Goal: Information Seeking & Learning: Find specific fact

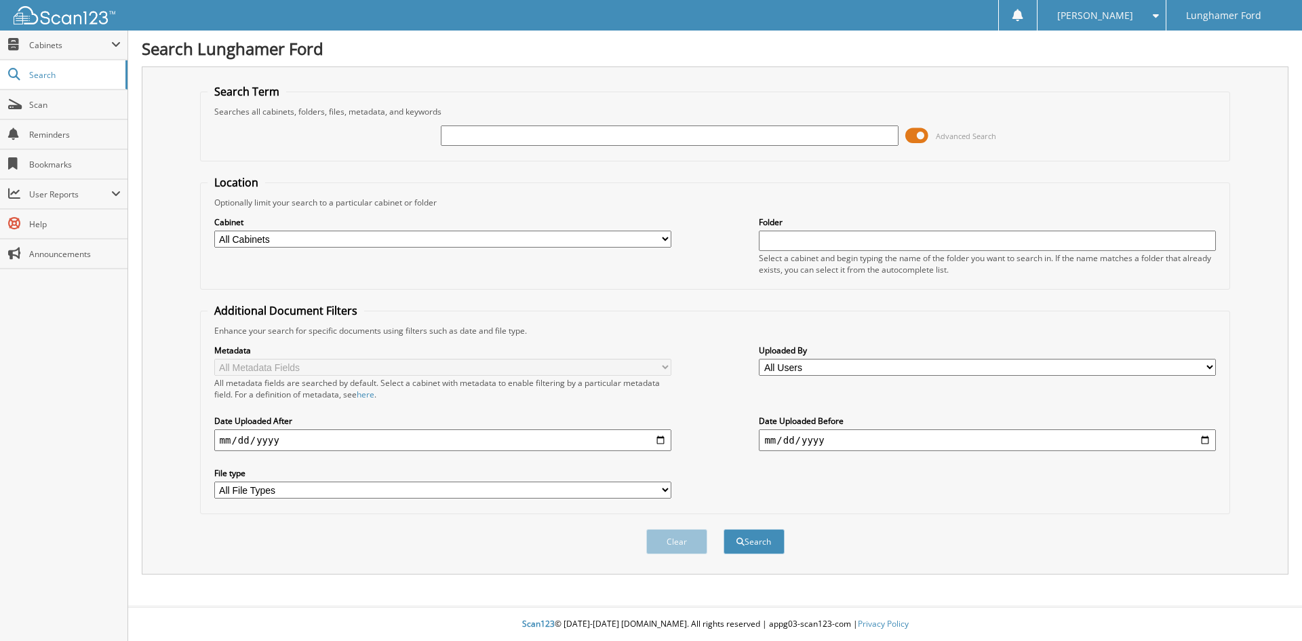
click at [449, 244] on select "All Cabinets CAR DEALS - AUTOMATE CAR DEALS - CDK PARTS INVOICES SERVICE RO Nee…" at bounding box center [442, 239] width 457 height 17
select select "42249"
click at [214, 231] on select "All Cabinets CAR DEALS - AUTOMATE CAR DEALS - CDK PARTS INVOICES SERVICE RO Nee…" at bounding box center [442, 239] width 457 height 17
click at [807, 242] on input "text" at bounding box center [987, 241] width 457 height 20
type input "R"
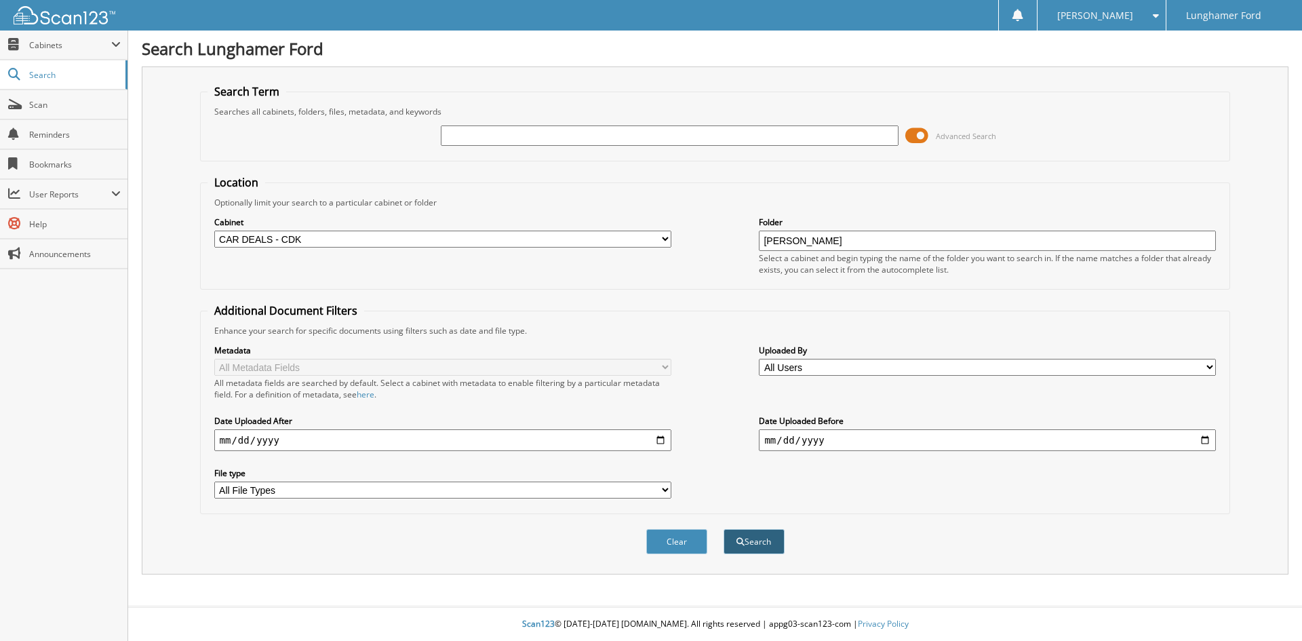
click at [756, 548] on button "Search" at bounding box center [754, 541] width 61 height 25
click at [413, 488] on select "All File Types PDF" at bounding box center [442, 490] width 457 height 17
click at [568, 471] on label "File type" at bounding box center [442, 473] width 457 height 12
click at [568, 482] on select "All File Types PDF" at bounding box center [442, 490] width 457 height 17
click at [840, 239] on input "SHIPMAN" at bounding box center [987, 241] width 457 height 20
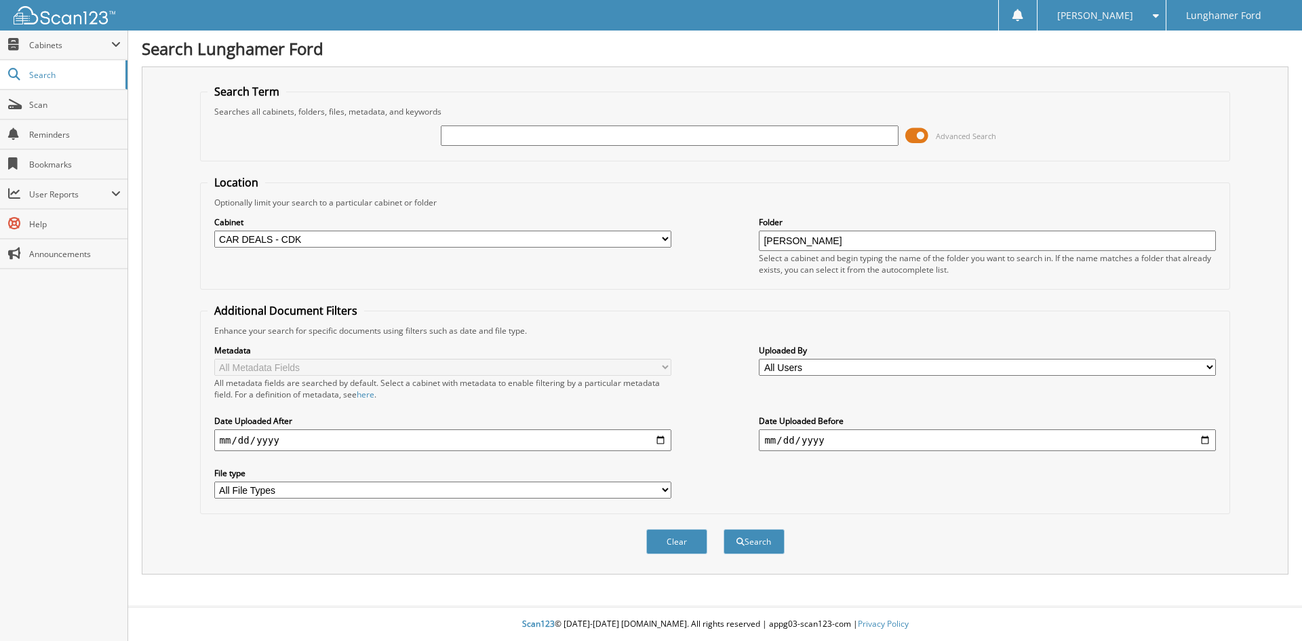
type input "SHIPMAN"
click at [746, 544] on button "Search" at bounding box center [754, 541] width 61 height 25
click at [836, 233] on input "SHIPMAN" at bounding box center [987, 241] width 457 height 20
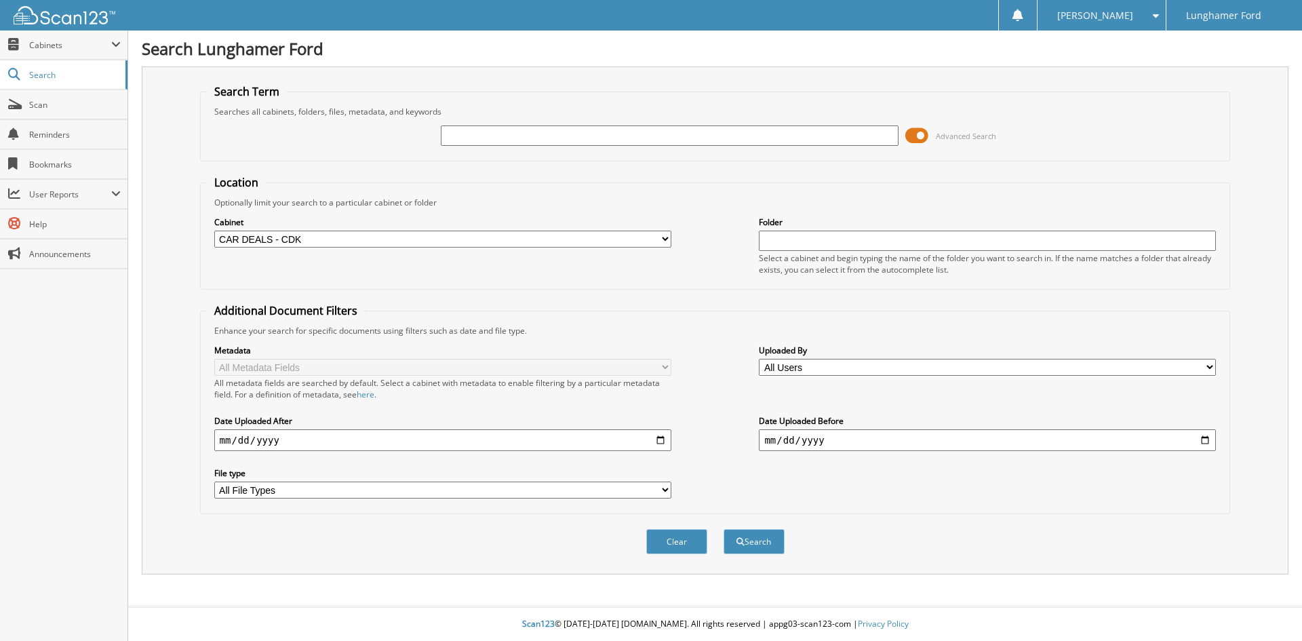
click at [684, 130] on input "text" at bounding box center [669, 135] width 457 height 20
type input "SHIPMAN+"
click at [724, 529] on button "Search" at bounding box center [754, 541] width 61 height 25
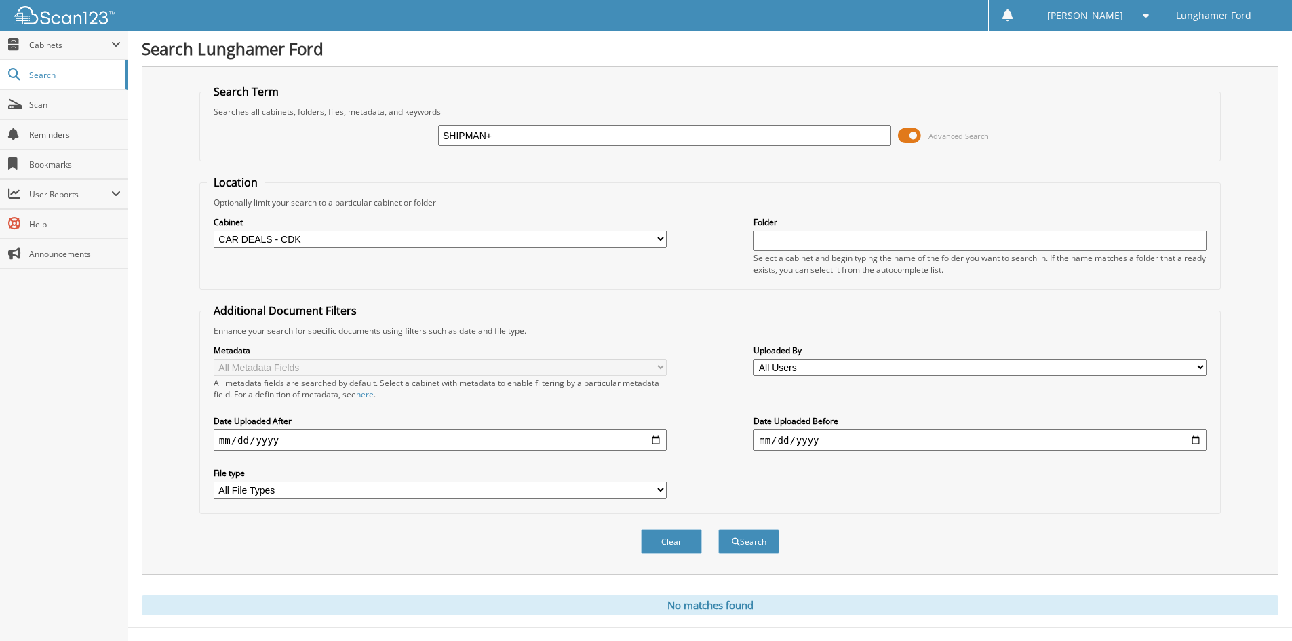
click at [731, 136] on input "SHIPMAN+" at bounding box center [664, 135] width 453 height 20
type input "[PERSON_NAME]"
click at [744, 543] on button "Search" at bounding box center [748, 541] width 61 height 25
click at [458, 241] on select "All Cabinets CAR DEALS - AUTOMATE CAR DEALS - CDK PARTS INVOICES SERVICE RO Nee…" at bounding box center [440, 239] width 453 height 17
select select
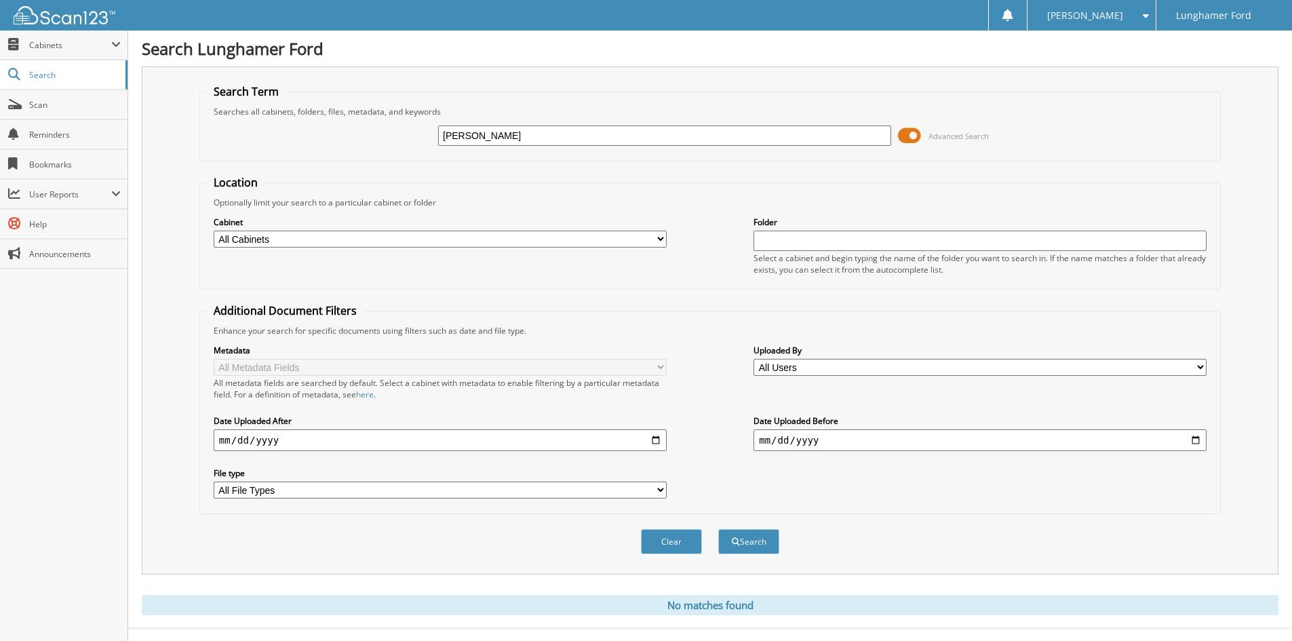
click at [214, 231] on select "All Cabinets CAR DEALS - AUTOMATE CAR DEALS - CDK PARTS INVOICES SERVICE RO Nee…" at bounding box center [440, 239] width 453 height 17
click at [585, 134] on input "[PERSON_NAME]" at bounding box center [664, 135] width 453 height 20
click at [718, 529] on button "Search" at bounding box center [748, 541] width 61 height 25
type input "[PERSON_NAME]"
click at [739, 536] on button "Search" at bounding box center [748, 541] width 61 height 25
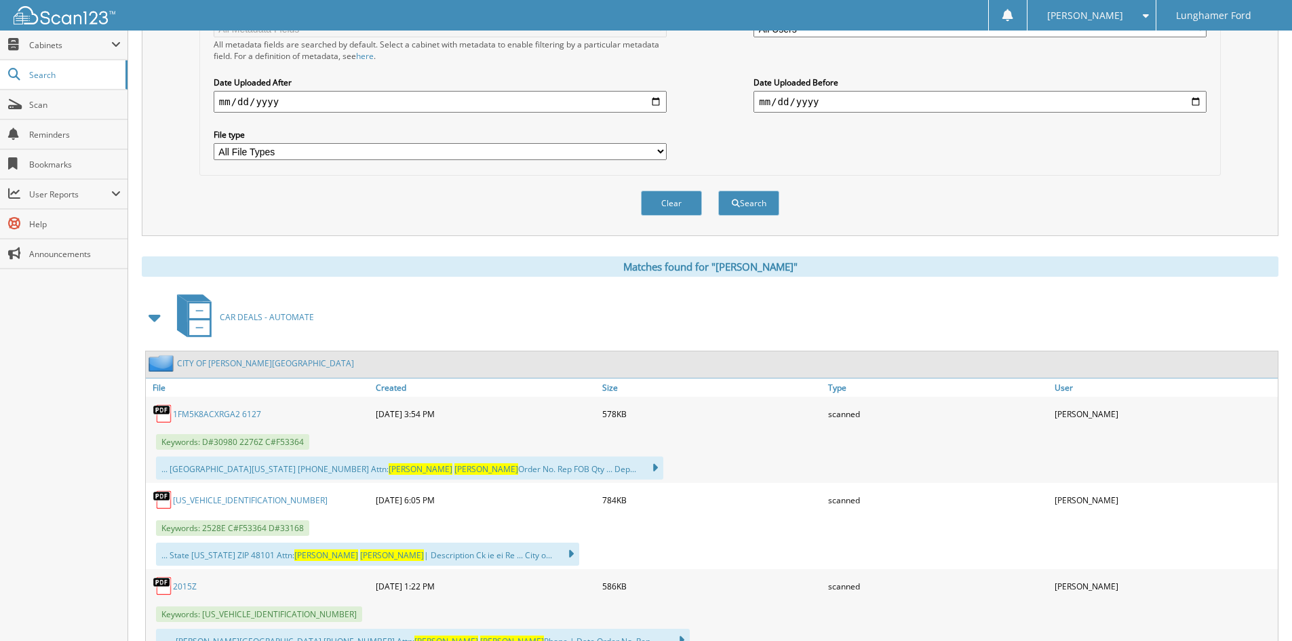
scroll to position [339, 0]
click at [220, 413] on link "1FM5K8ACXRGA2 6127" at bounding box center [217, 414] width 88 height 12
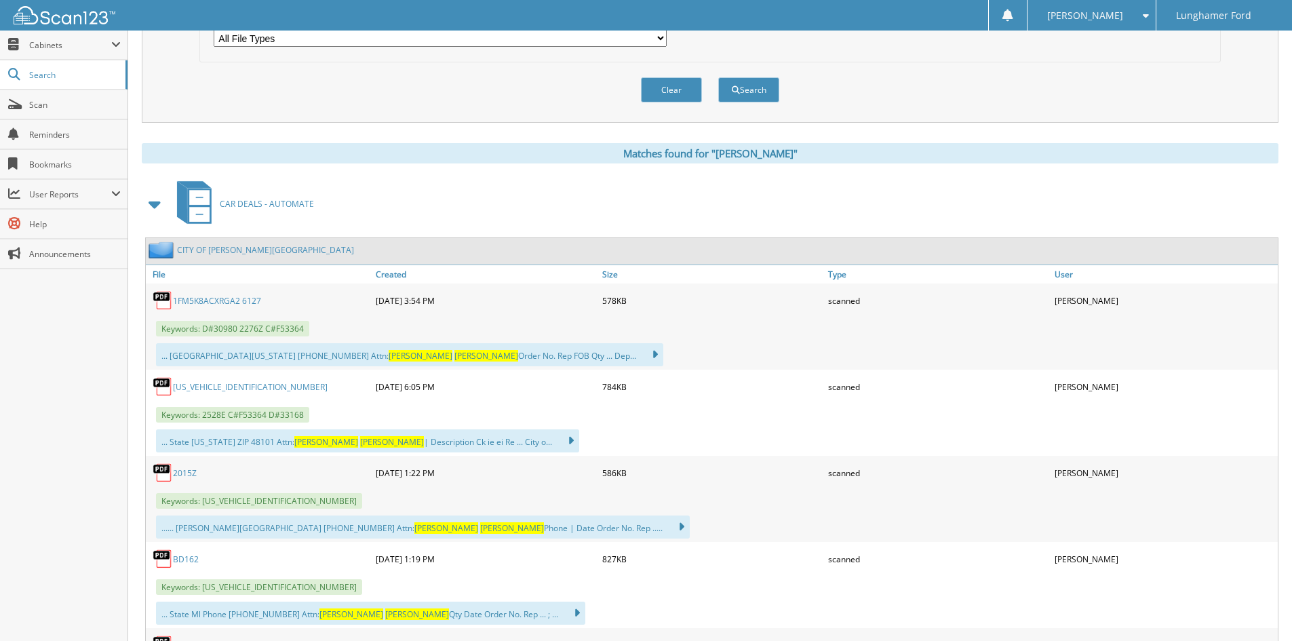
scroll to position [475, 0]
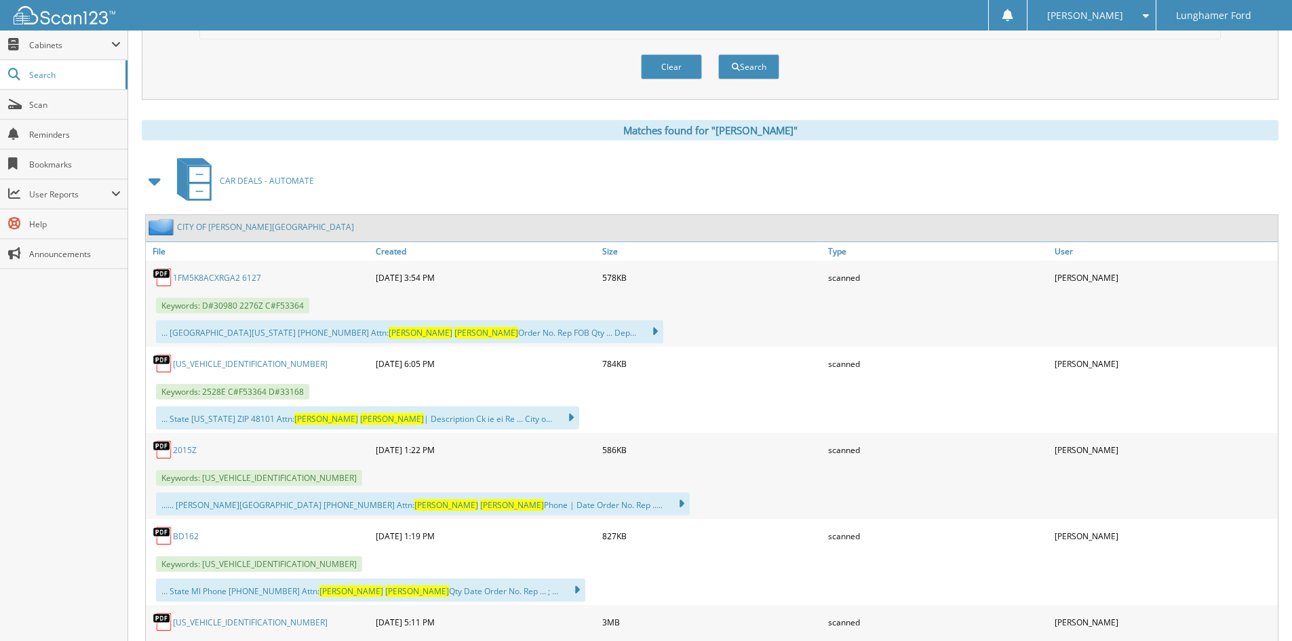
click at [225, 361] on link "1FM5K8AC1SGB09967" at bounding box center [250, 364] width 155 height 12
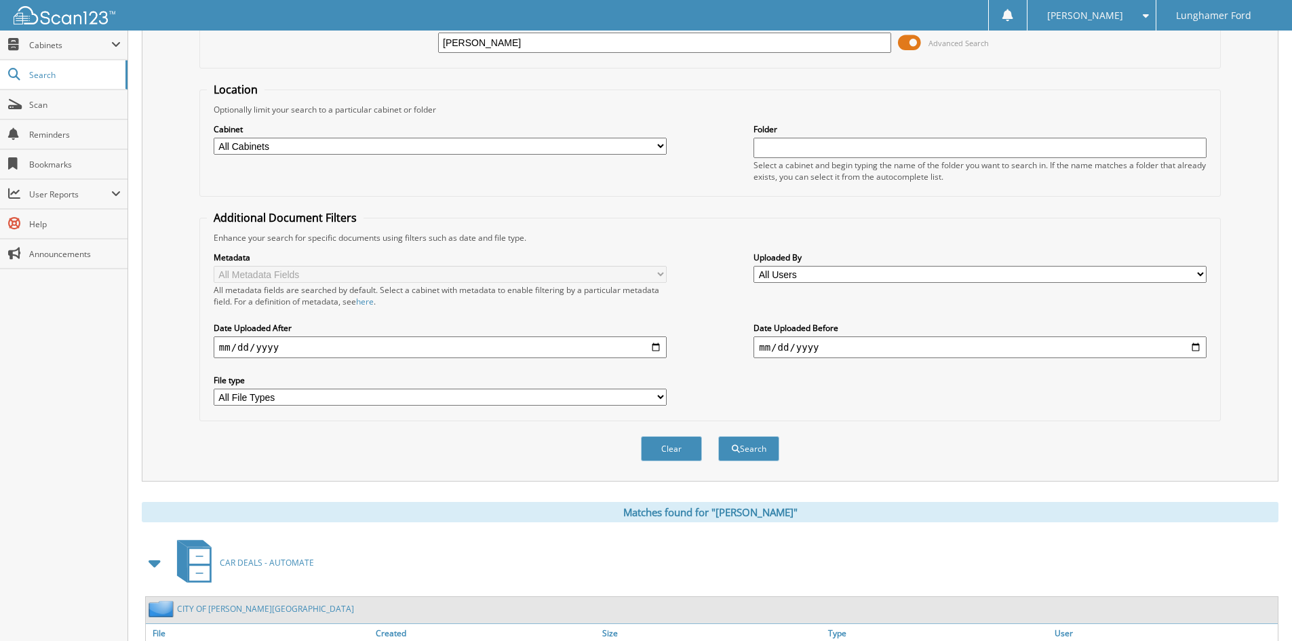
scroll to position [0, 0]
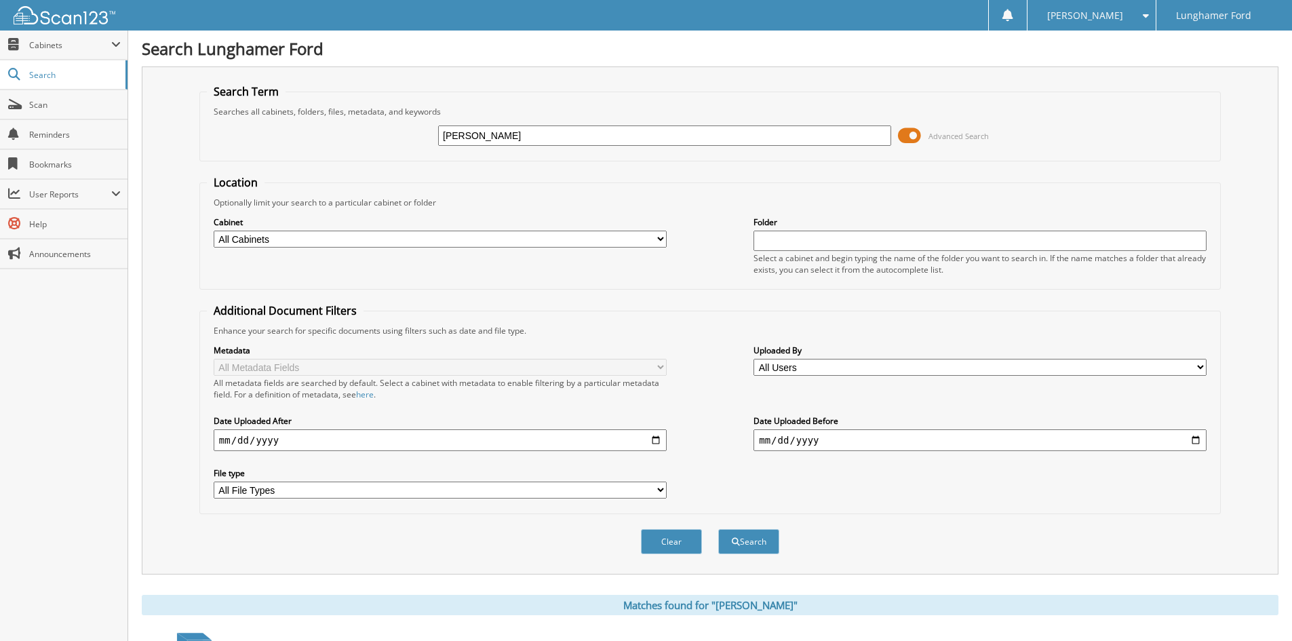
click at [566, 137] on input "ROY SHIPMAN" at bounding box center [664, 135] width 453 height 20
type input "CURTIS SIEBERT"
click at [764, 545] on button "Search" at bounding box center [748, 541] width 61 height 25
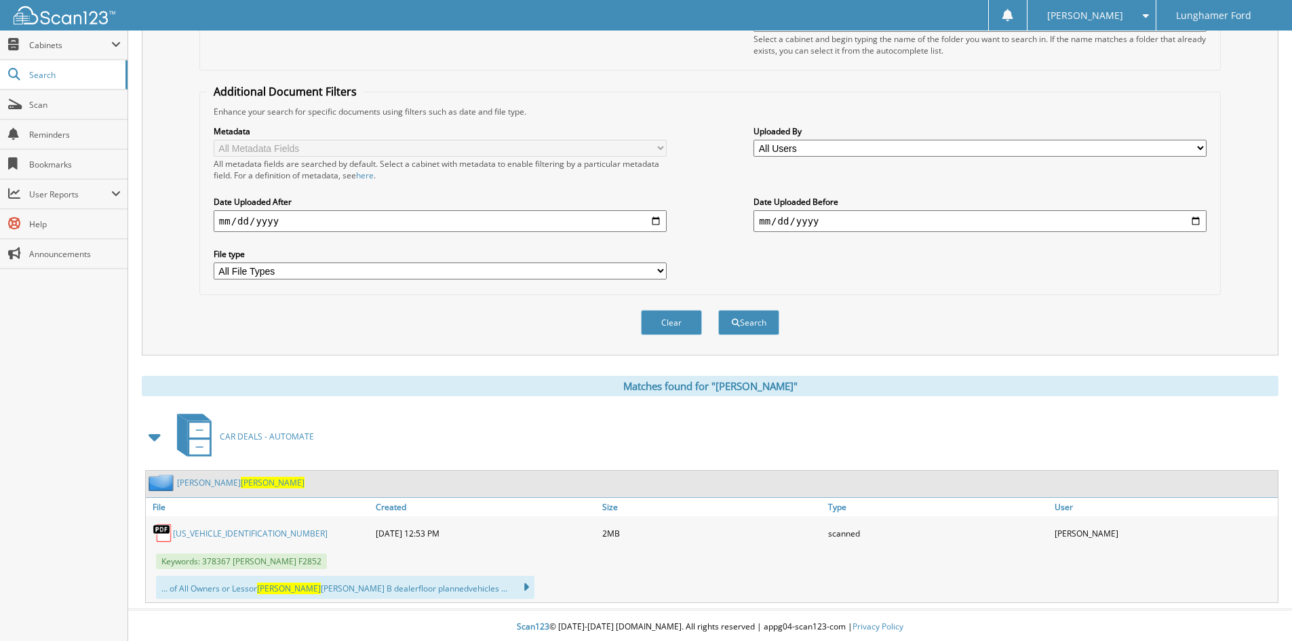
scroll to position [222, 0]
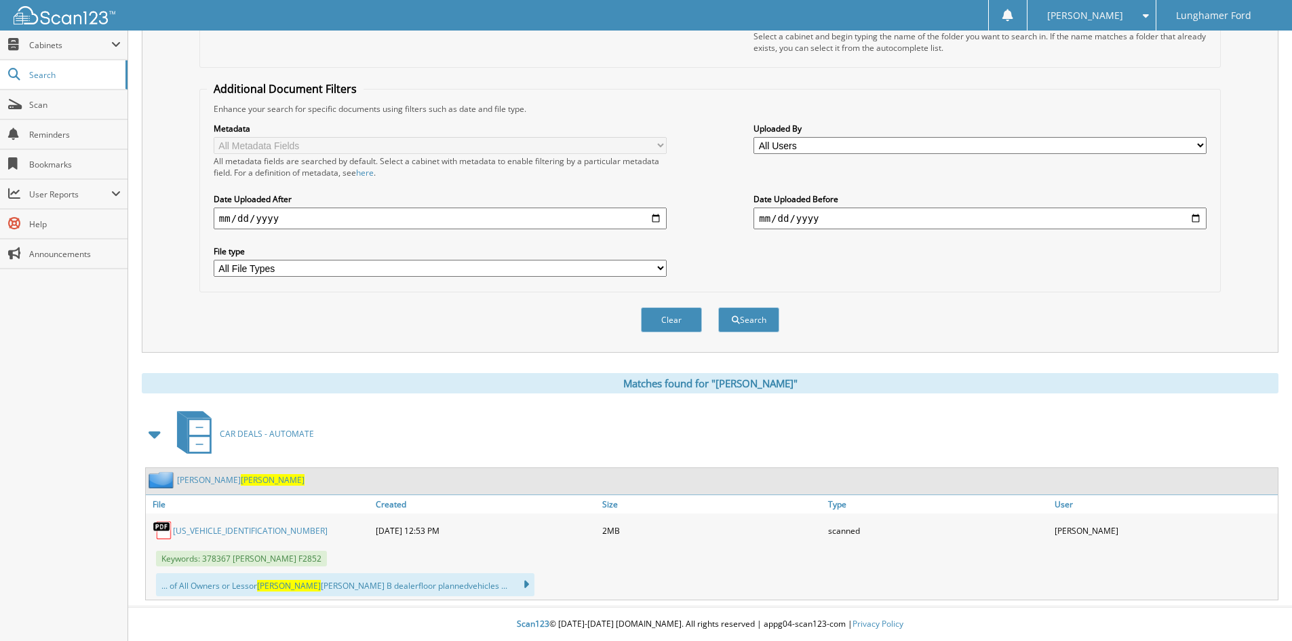
click at [204, 531] on link "[US_VEHICLE_IDENTIFICATION_NUMBER]" at bounding box center [250, 531] width 155 height 12
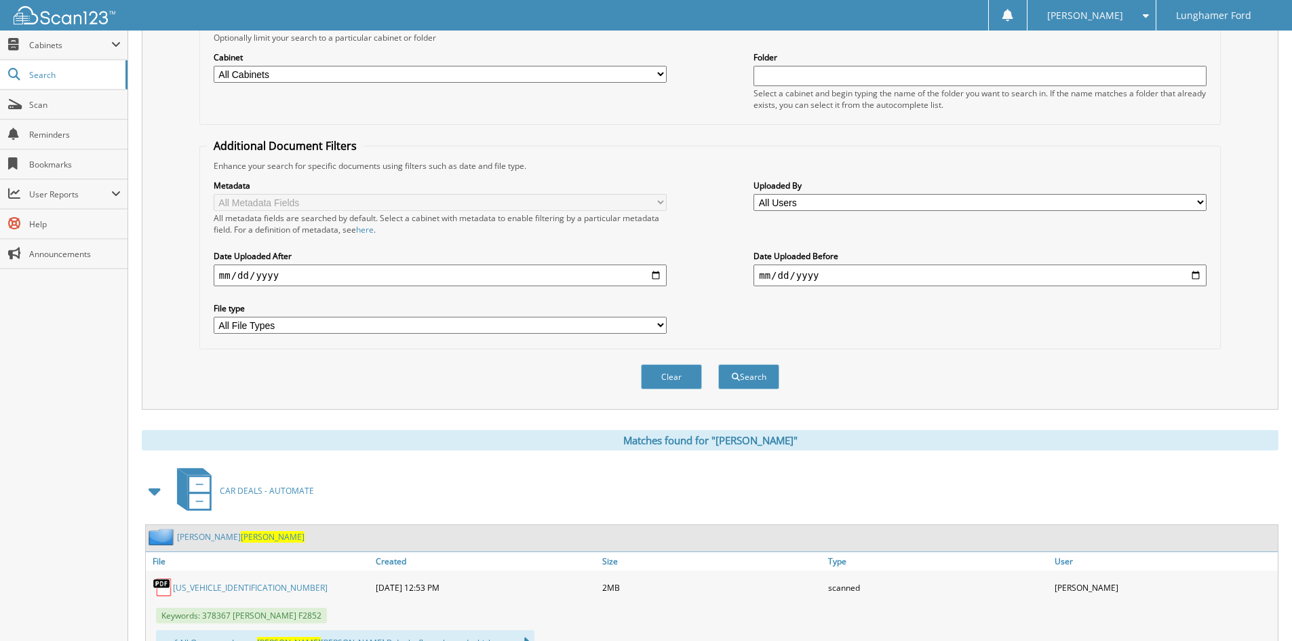
scroll to position [0, 0]
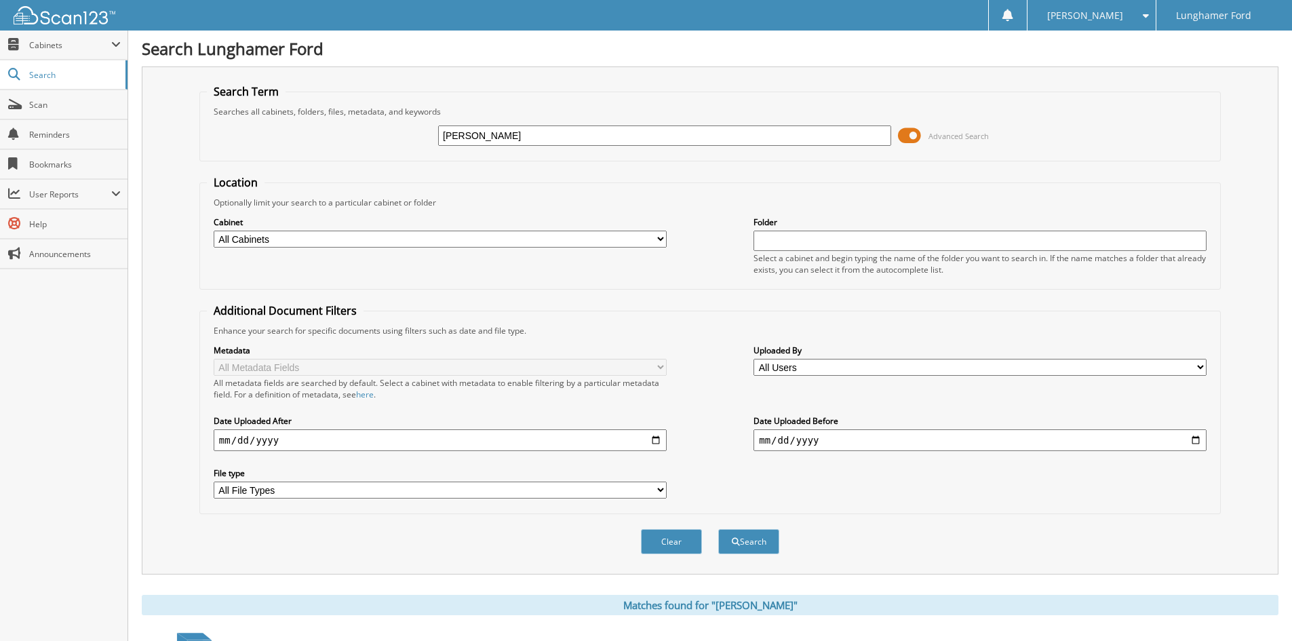
click at [581, 139] on input "[PERSON_NAME]" at bounding box center [664, 135] width 453 height 20
click at [581, 138] on input "[PERSON_NAME]" at bounding box center [664, 135] width 453 height 20
type input "[PERSON_NAME]"
click at [760, 541] on button "Search" at bounding box center [748, 541] width 61 height 25
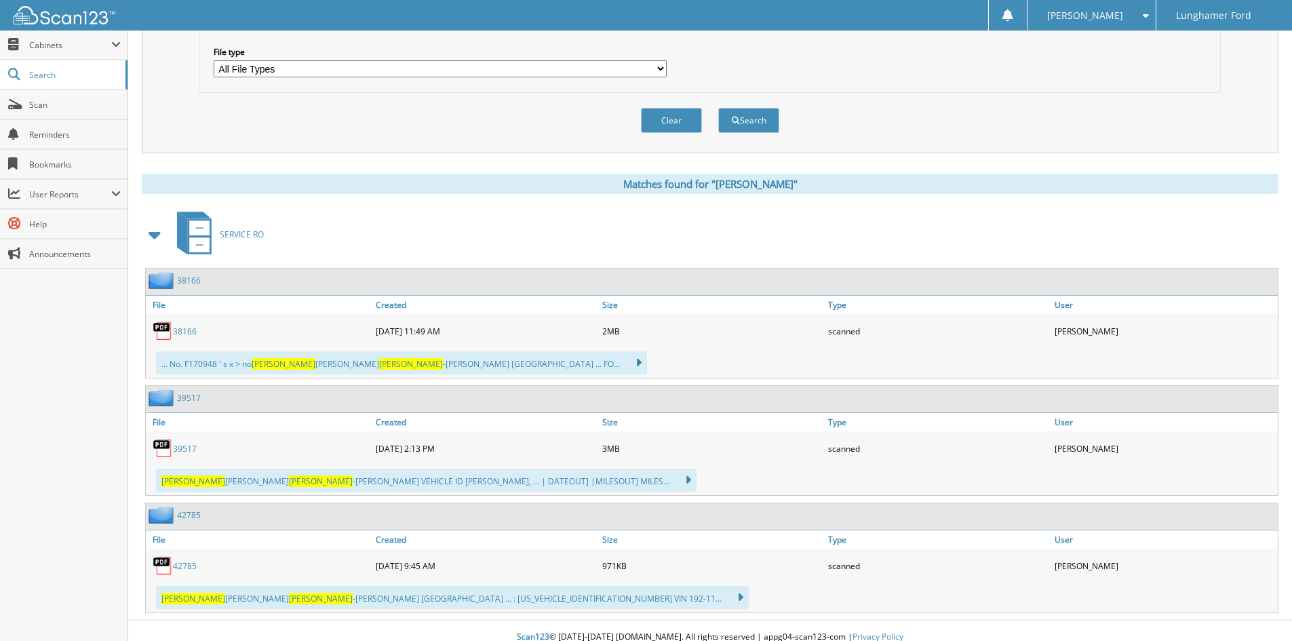
scroll to position [435, 0]
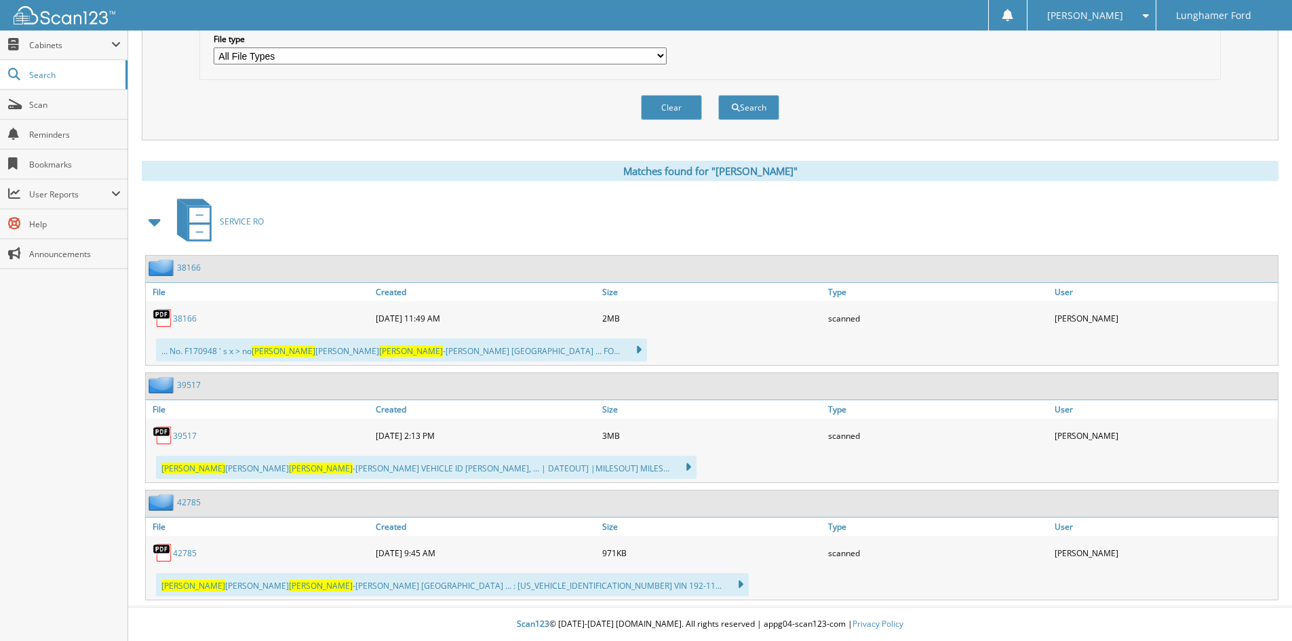
click at [181, 319] on link "38166" at bounding box center [185, 319] width 24 height 12
click at [187, 317] on link "38166" at bounding box center [185, 319] width 24 height 12
click at [184, 438] on link "39517" at bounding box center [185, 436] width 24 height 12
click at [185, 435] on link "39517" at bounding box center [185, 436] width 24 height 12
